Goal: Find specific page/section: Find specific page/section

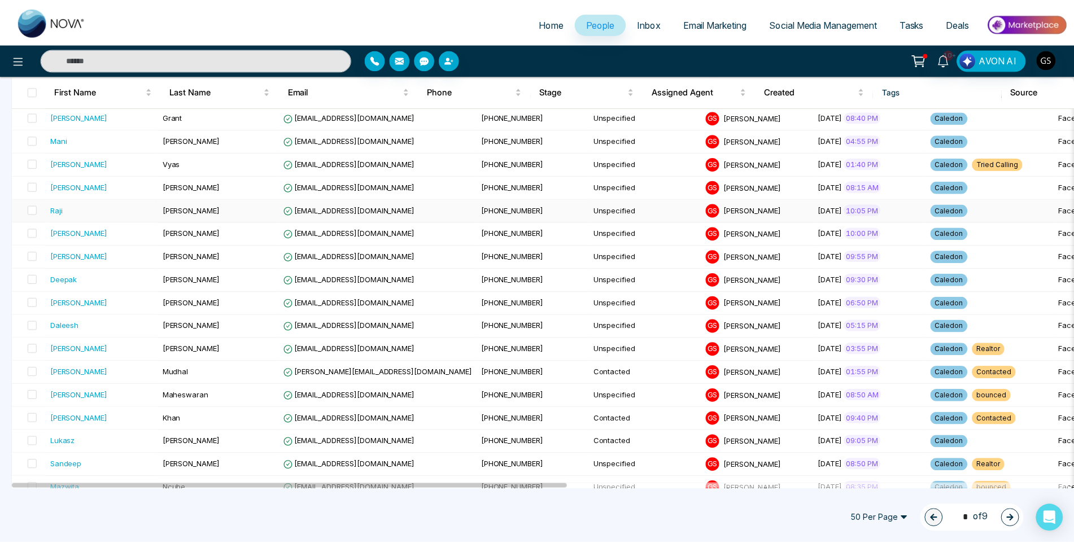
scroll to position [621, 0]
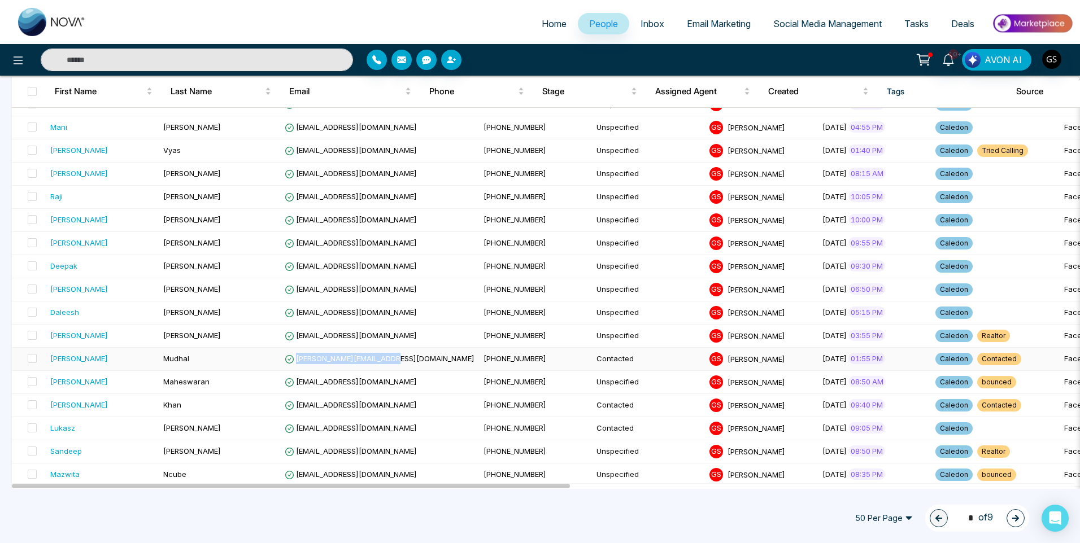
drag, startPoint x: 394, startPoint y: 358, endPoint x: 298, endPoint y: 364, distance: 96.2
click at [298, 364] on td "[PERSON_NAME][EMAIL_ADDRESS][DOMAIN_NAME]" at bounding box center [379, 359] width 199 height 23
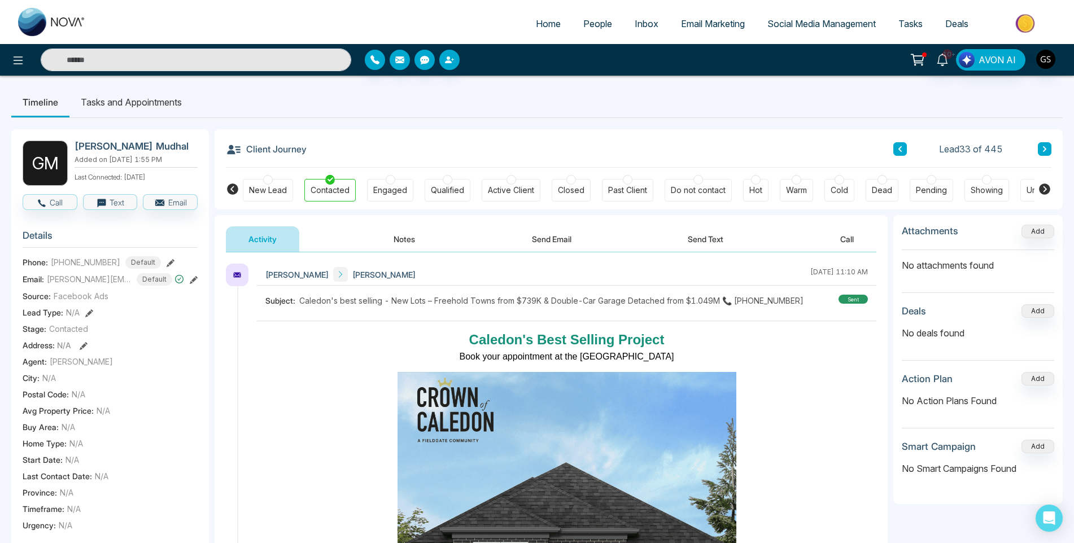
click at [47, 280] on div "Email: [PERSON_NAME][EMAIL_ADDRESS][DOMAIN_NAME] Default" at bounding box center [110, 279] width 175 height 12
drag, startPoint x: 76, startPoint y: 143, endPoint x: 149, endPoint y: 147, distance: 72.4
click at [149, 147] on h2 "[PERSON_NAME] Mudhal" at bounding box center [134, 146] width 119 height 11
copy h2 "[PERSON_NAME] Mudhal"
click at [609, 26] on span "People" at bounding box center [597, 23] width 29 height 11
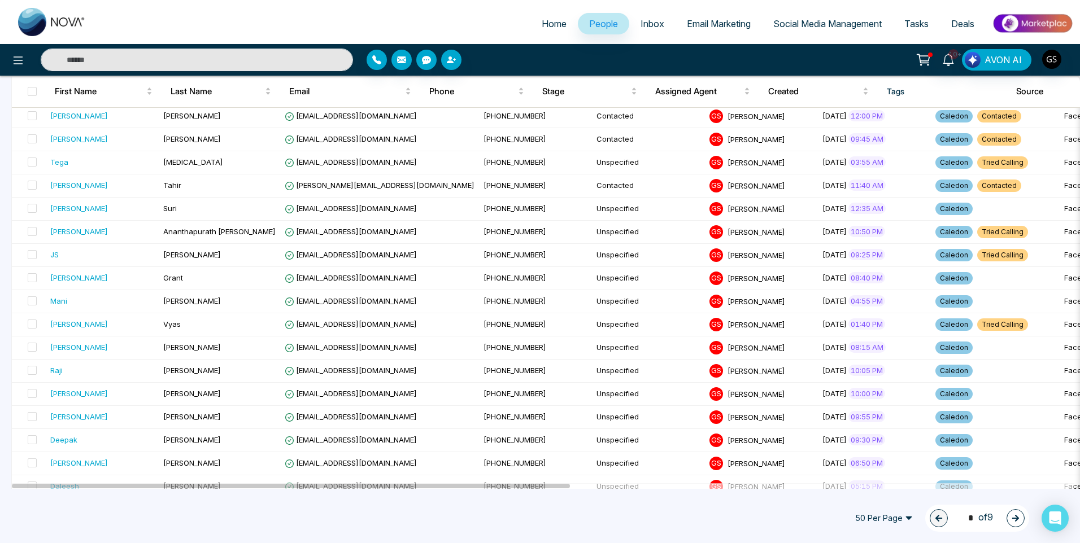
scroll to position [452, 0]
